Goal: Task Accomplishment & Management: Manage account settings

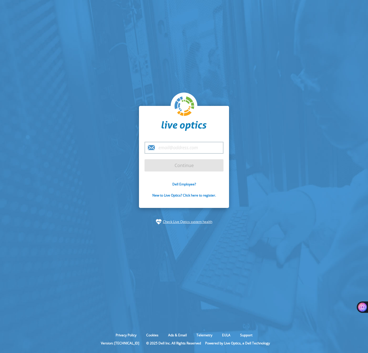
click at [163, 148] on input "email" at bounding box center [183, 148] width 79 height 12
type input "[EMAIL_ADDRESS][DOMAIN_NAME]"
click at [182, 166] on input "Continue" at bounding box center [183, 165] width 79 height 12
click at [193, 162] on input "Continue" at bounding box center [183, 165] width 79 height 12
click at [196, 166] on input "Continue" at bounding box center [183, 165] width 79 height 12
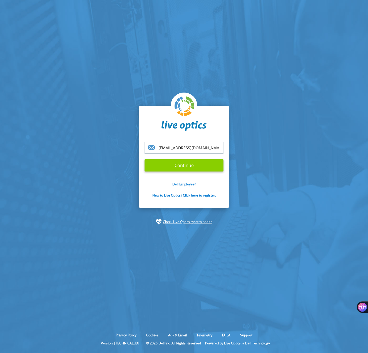
click at [196, 166] on input "Continue" at bounding box center [183, 165] width 79 height 12
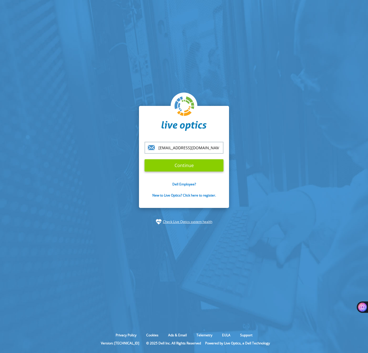
click at [196, 166] on input "Continue" at bounding box center [183, 165] width 79 height 12
